Goal: Information Seeking & Learning: Learn about a topic

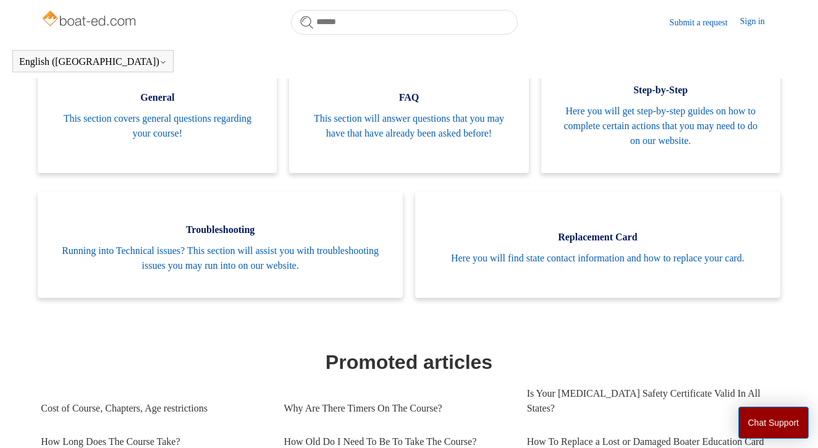
scroll to position [272, 0]
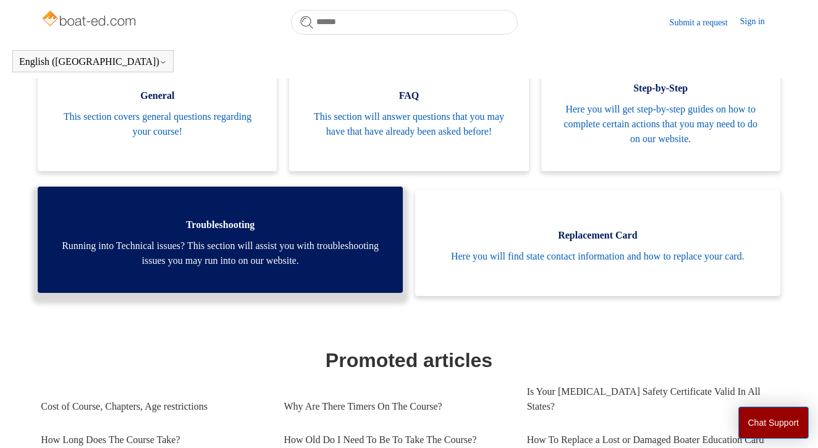
click at [234, 255] on span "Running into Technical issues? This section will assist you with troubleshootin…" at bounding box center [220, 254] width 328 height 30
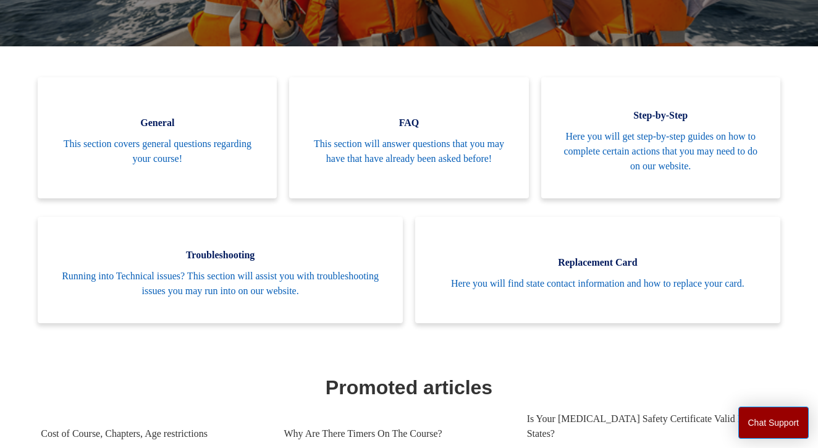
scroll to position [213, 0]
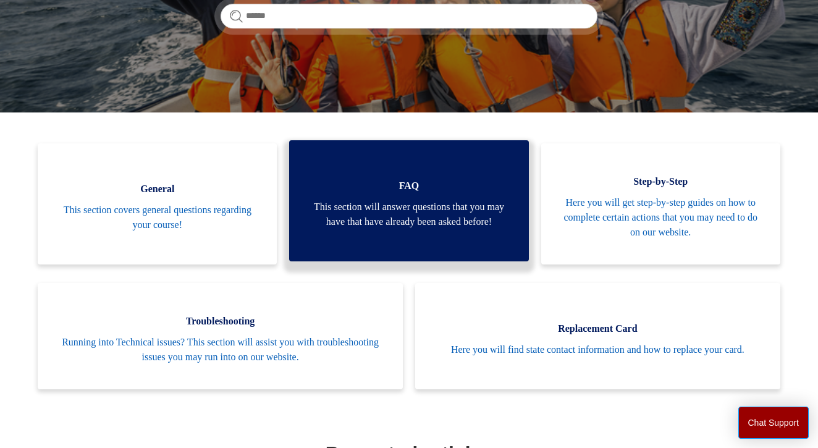
click at [407, 191] on link "FAQ This section will answer questions that you may have that have already been…" at bounding box center [408, 200] width 239 height 121
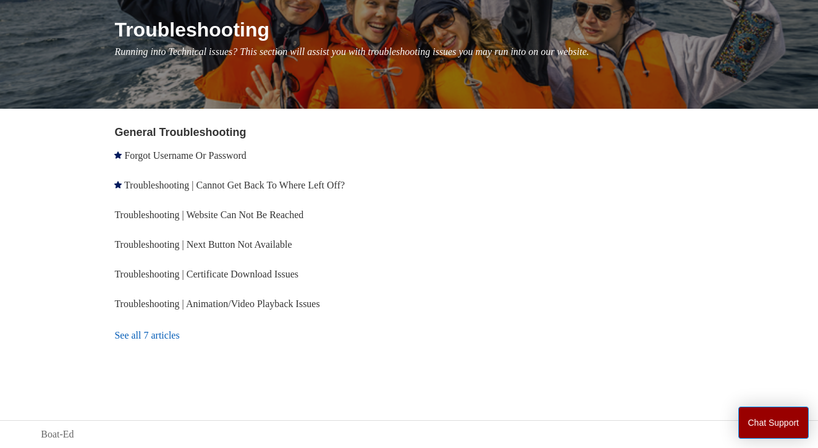
scroll to position [147, 0]
click at [137, 337] on link "See all 7 articles" at bounding box center [263, 335] width 298 height 33
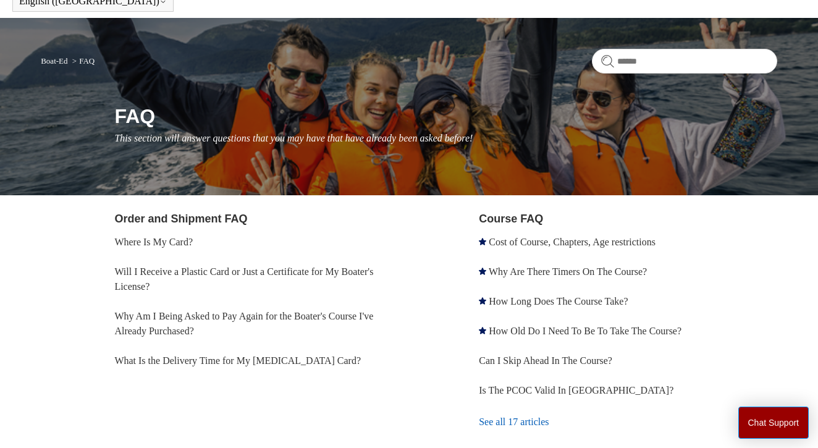
scroll to position [62, 0]
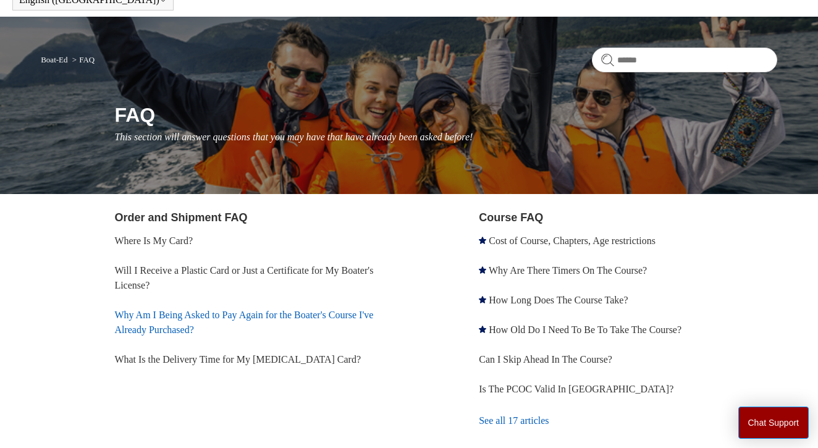
click at [350, 315] on link "Why Am I Being Asked to Pay Again for the Boater's Course I've Already Purchase…" at bounding box center [243, 322] width 259 height 25
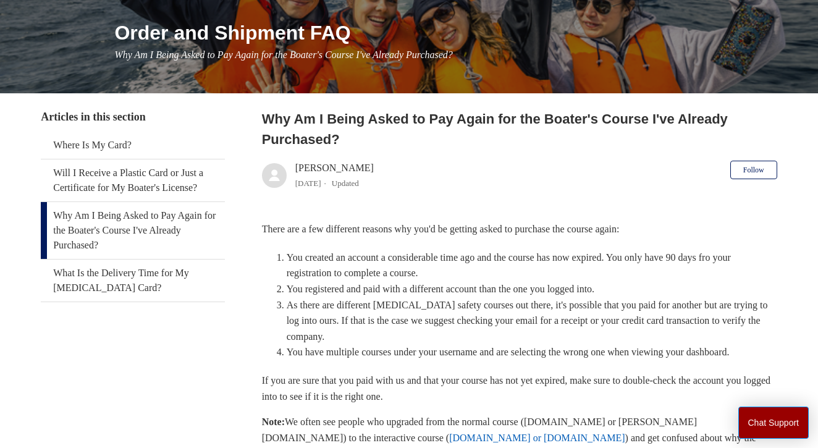
scroll to position [142, 0]
